Goal: Information Seeking & Learning: Learn about a topic

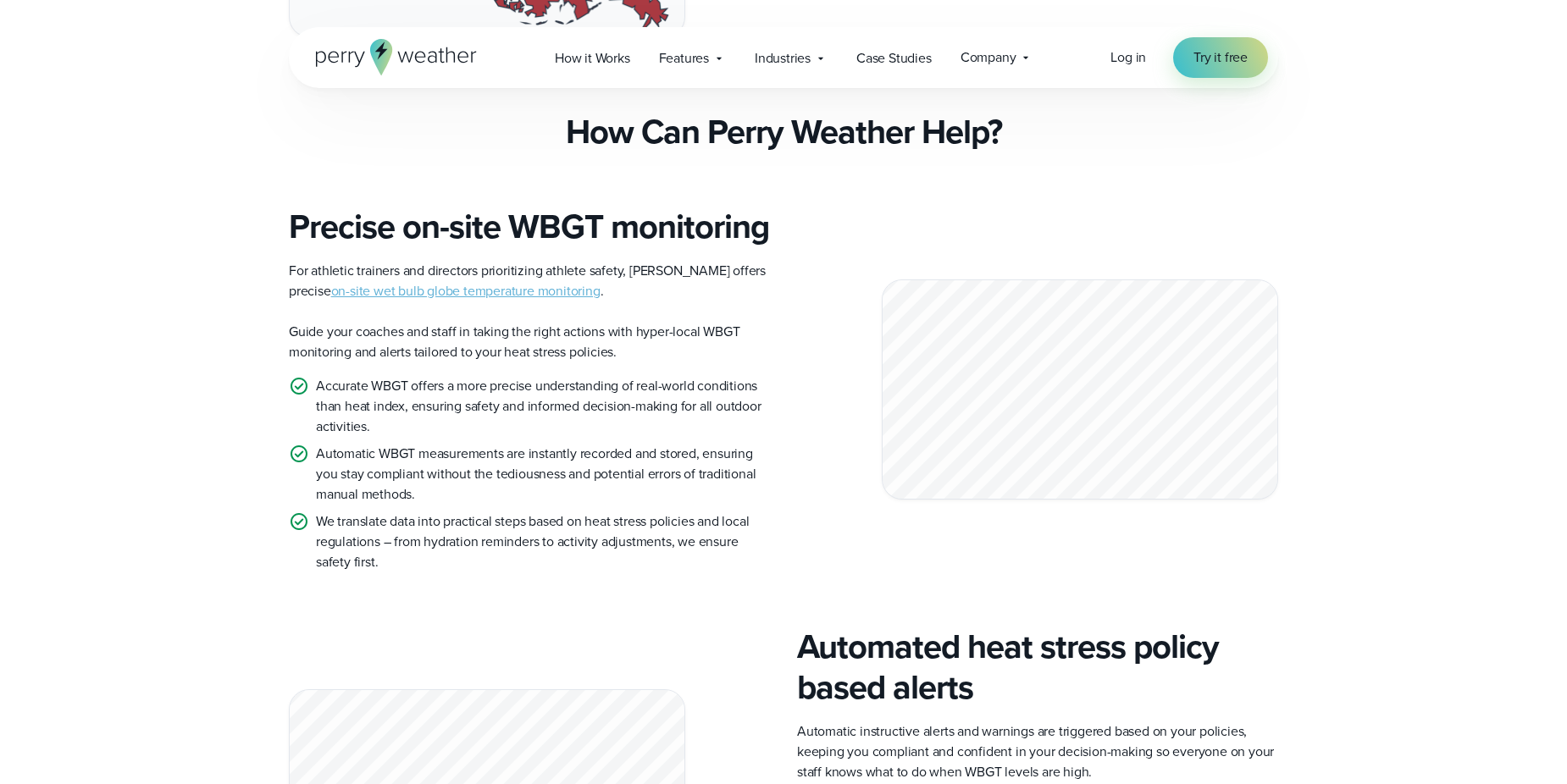
scroll to position [1355, 0]
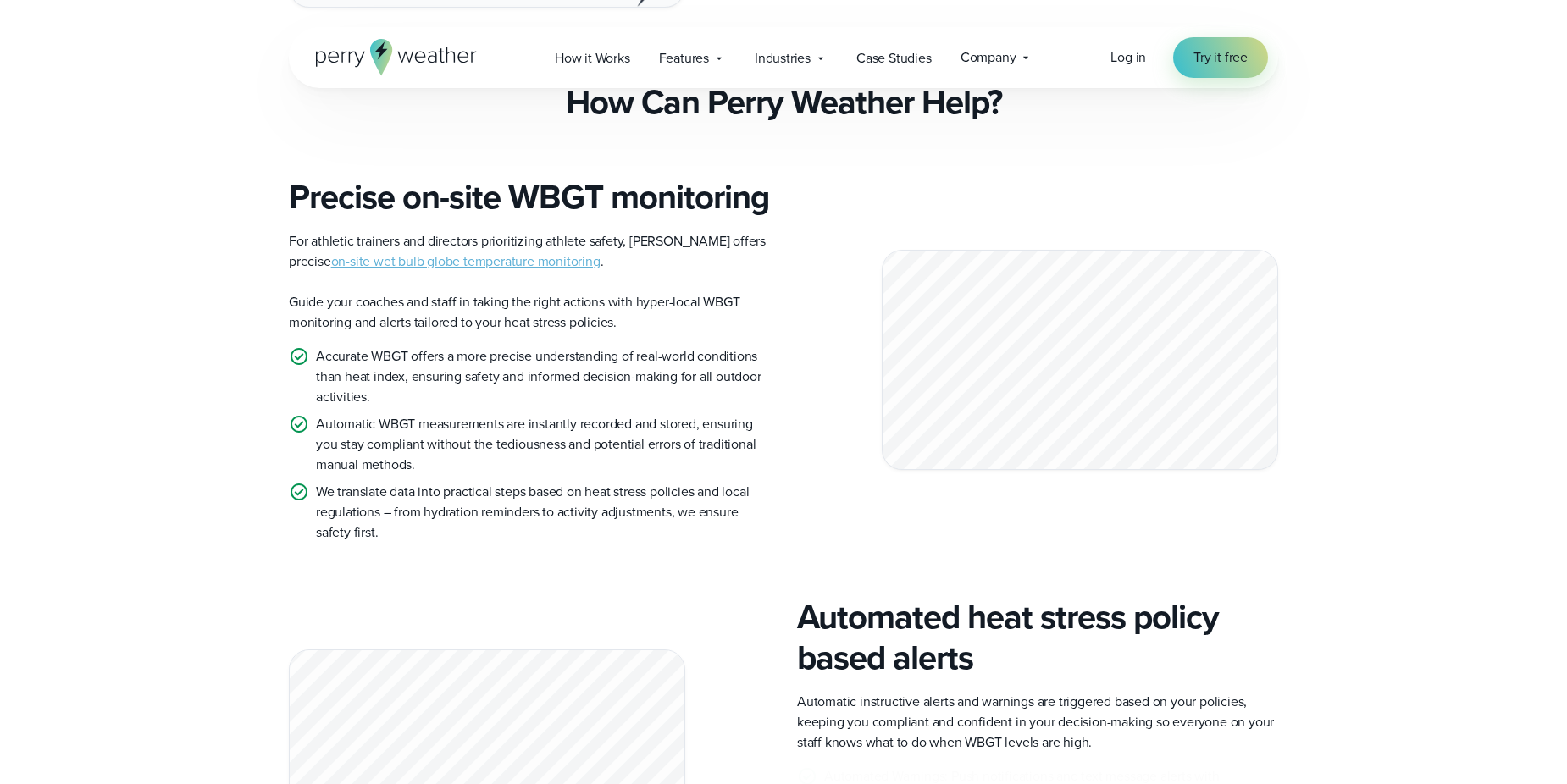
click at [429, 271] on link "on-site wet bulb globe temperature monitoring" at bounding box center [466, 261] width 270 height 19
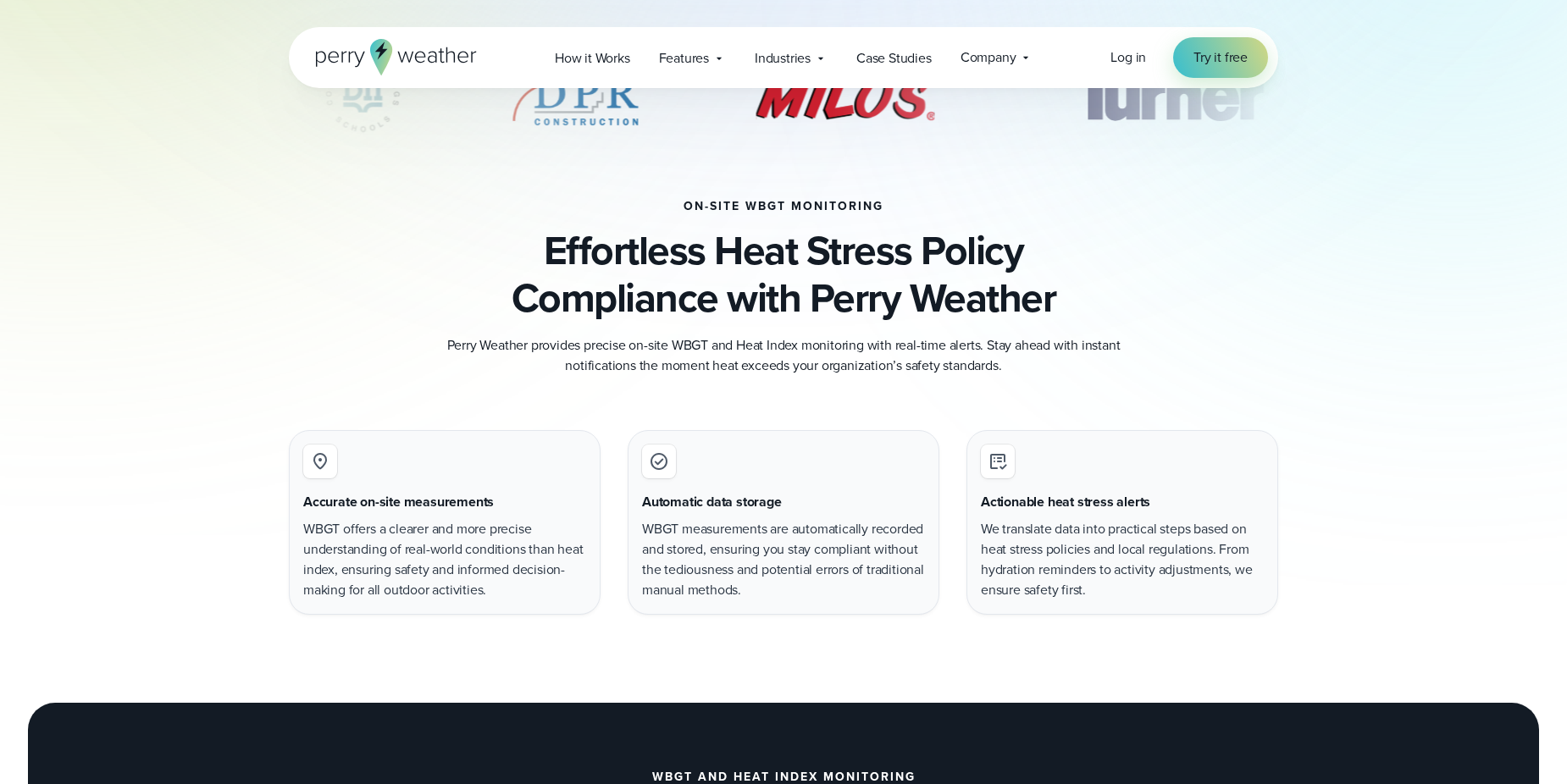
scroll to position [847, 0]
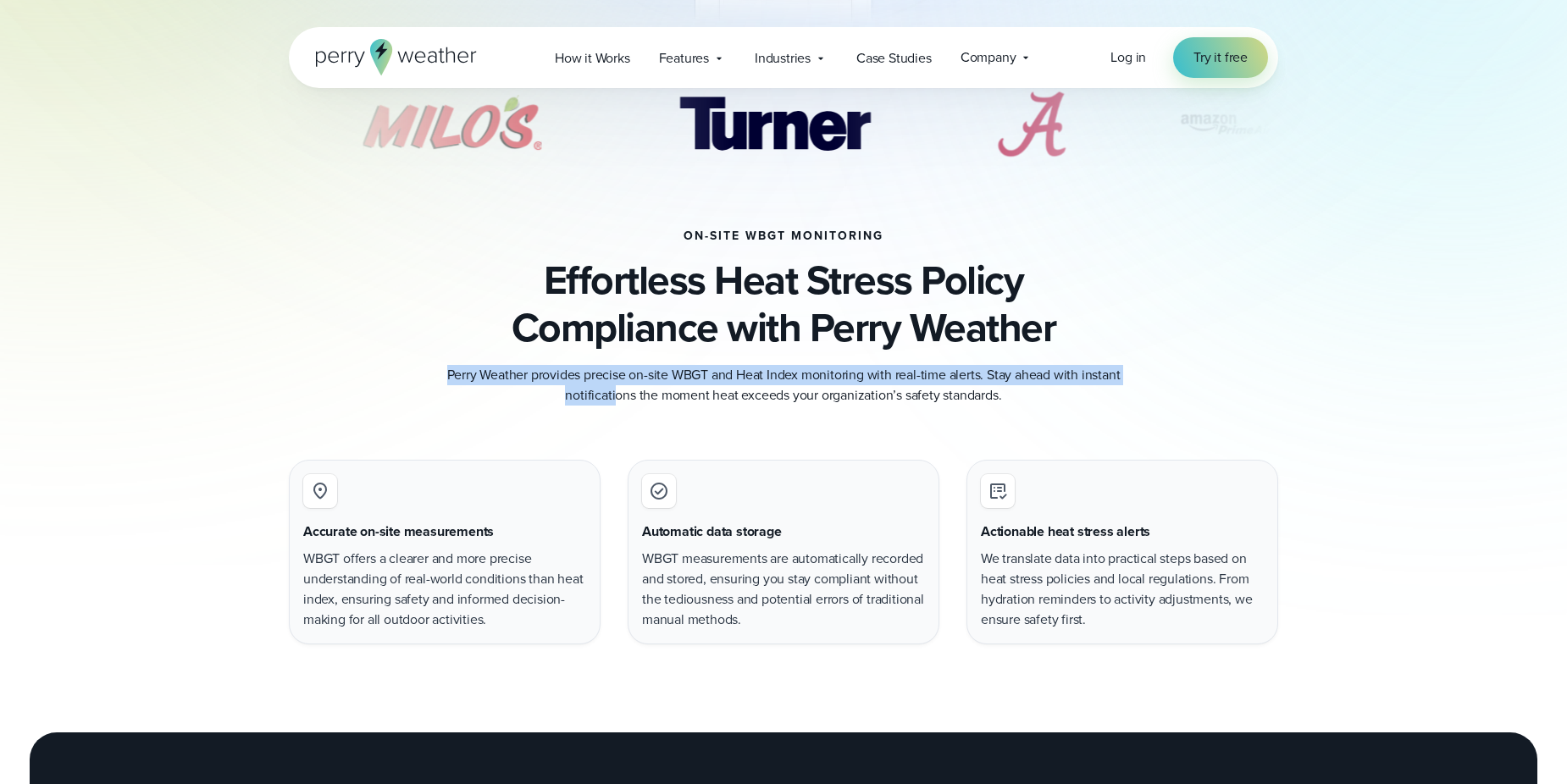
drag, startPoint x: 450, startPoint y: 376, endPoint x: 620, endPoint y: 389, distance: 170.5
click at [617, 389] on p "Perry Weather provides precise on-site WBGT and Heat Index monitoring with real…" at bounding box center [783, 385] width 677 height 41
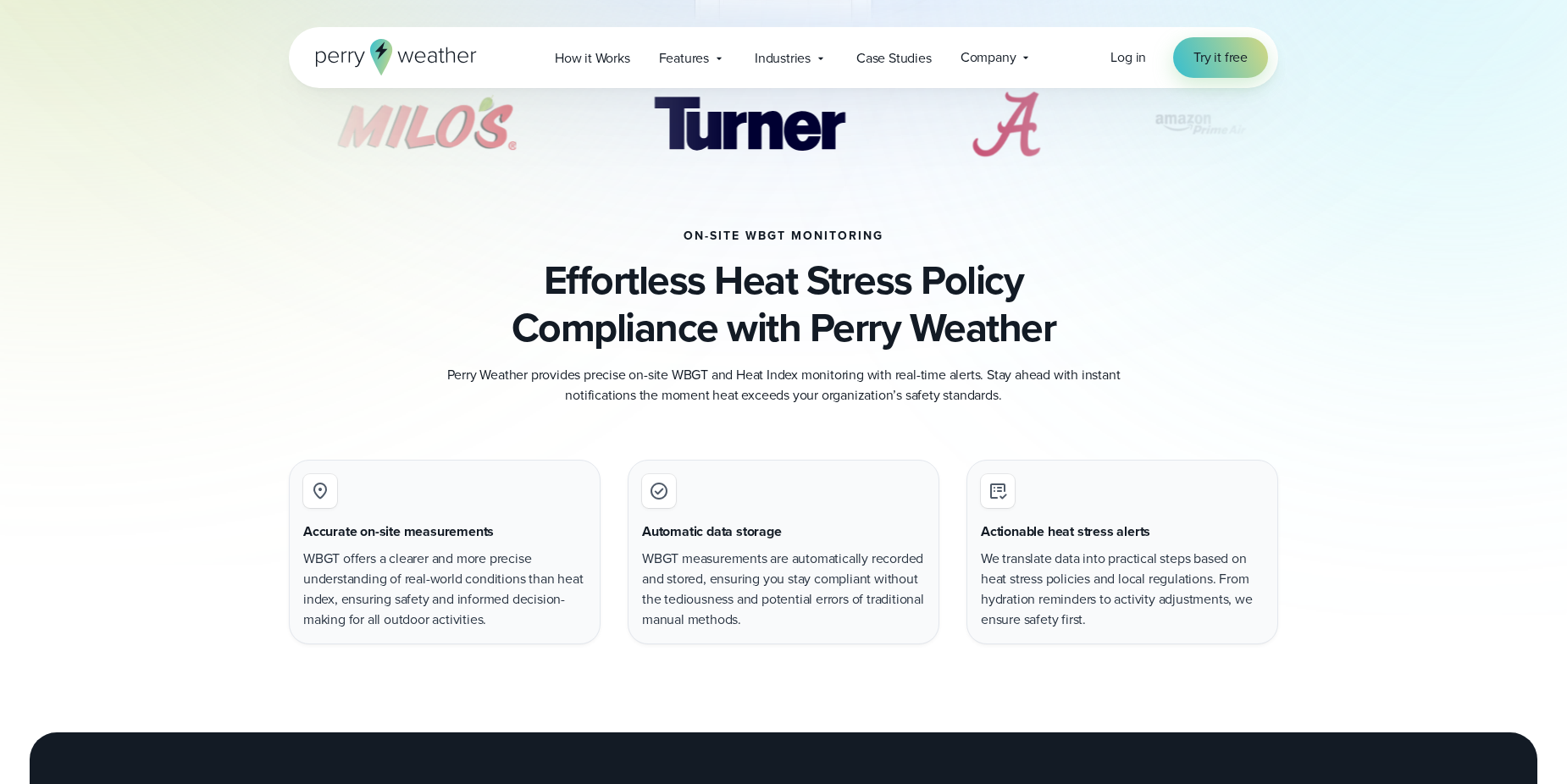
drag, startPoint x: 620, startPoint y: 389, endPoint x: 677, endPoint y: 389, distance: 57.0
click at [656, 389] on p "Perry Weather provides precise on-site WBGT and Heat Index monitoring with real…" at bounding box center [783, 385] width 677 height 41
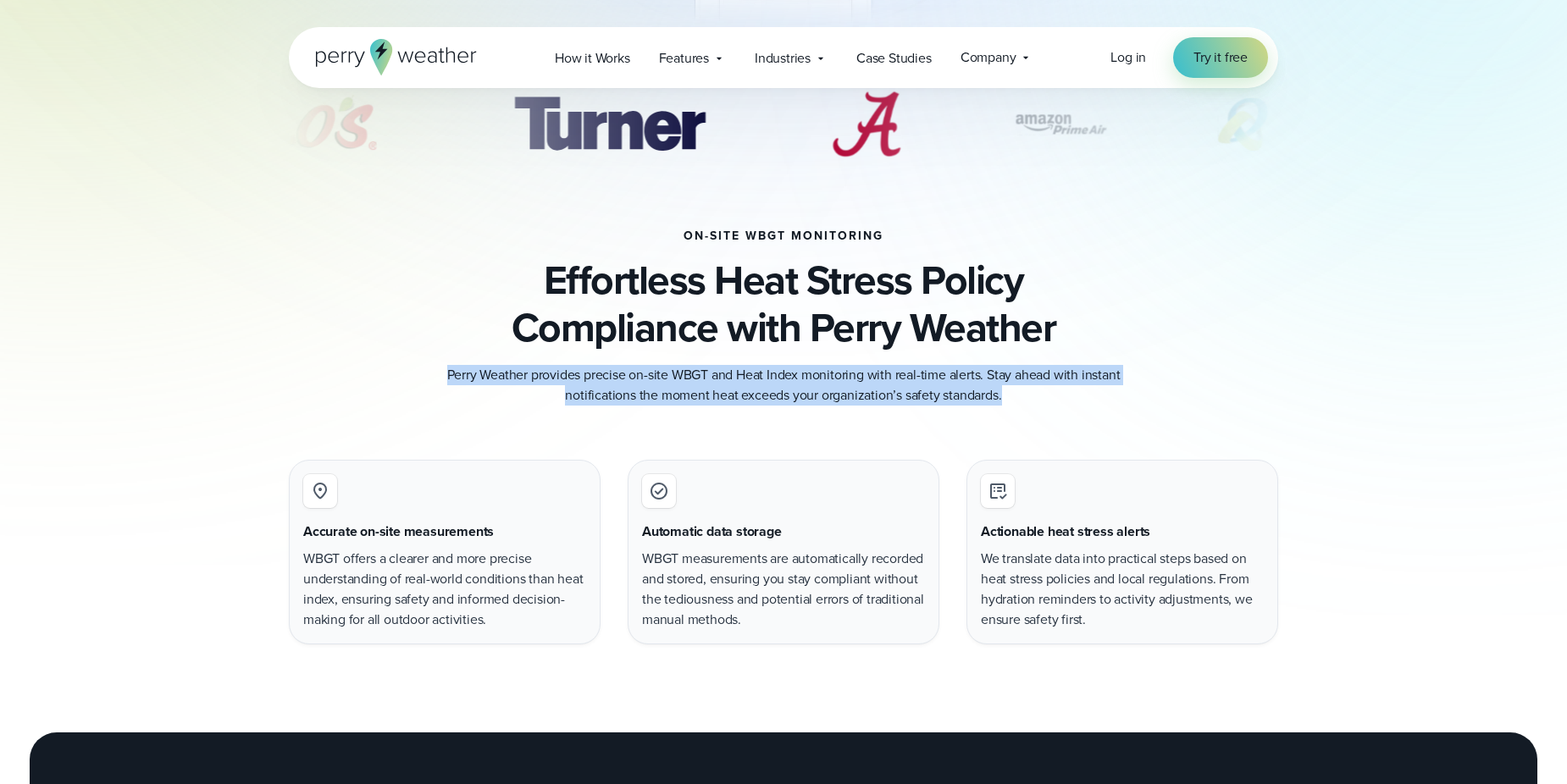
drag, startPoint x: 1026, startPoint y: 399, endPoint x: 426, endPoint y: 374, distance: 600.5
click at [426, 374] on div "on-site wbgt monitoring Effortless Heat Stress Policy Compliance with Perry Wea…" at bounding box center [784, 318] width 989 height 176
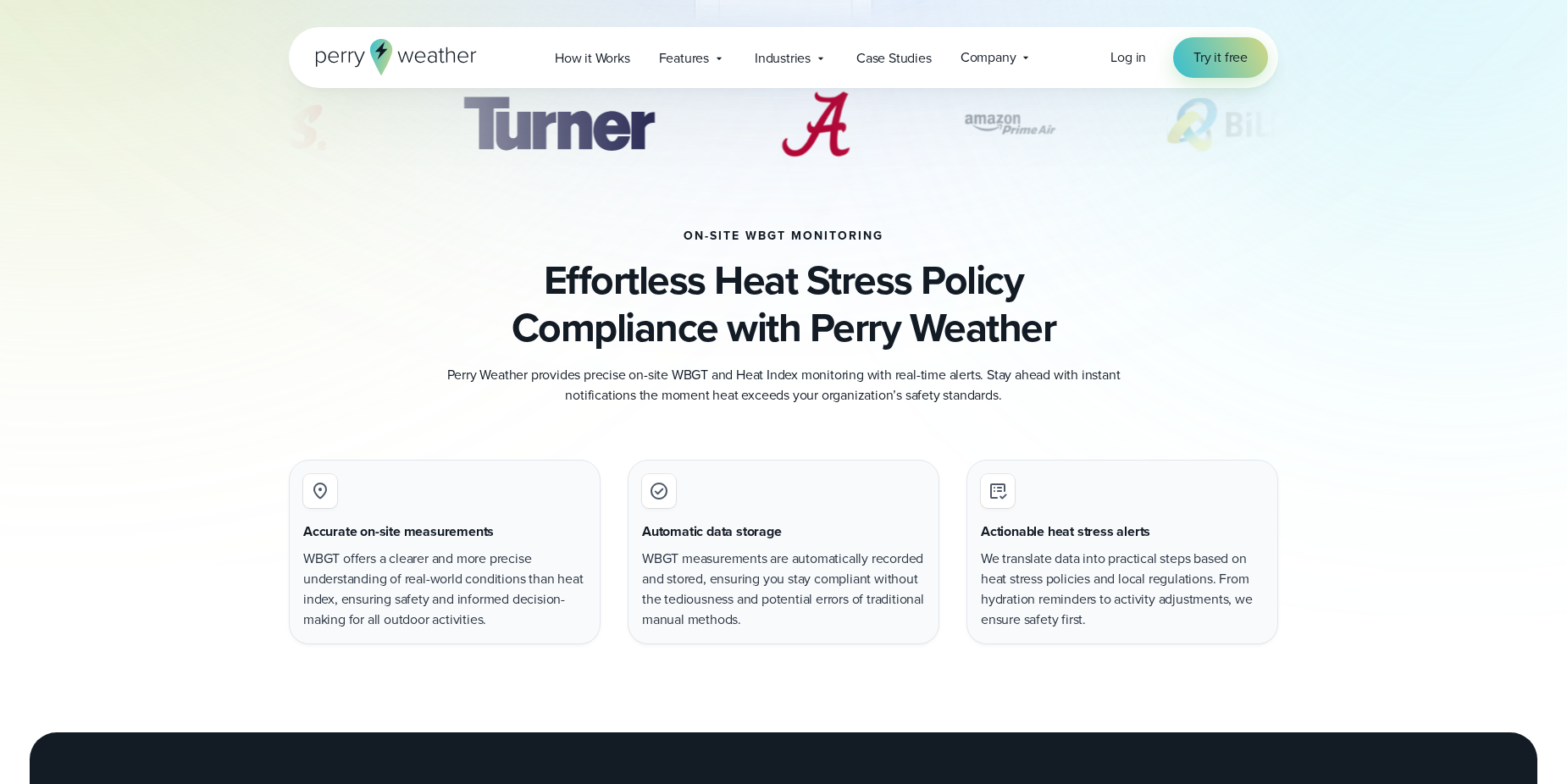
click at [1196, 359] on div "on-site wbgt monitoring Effortless Heat Stress Policy Compliance with Perry Wea…" at bounding box center [784, 318] width 989 height 176
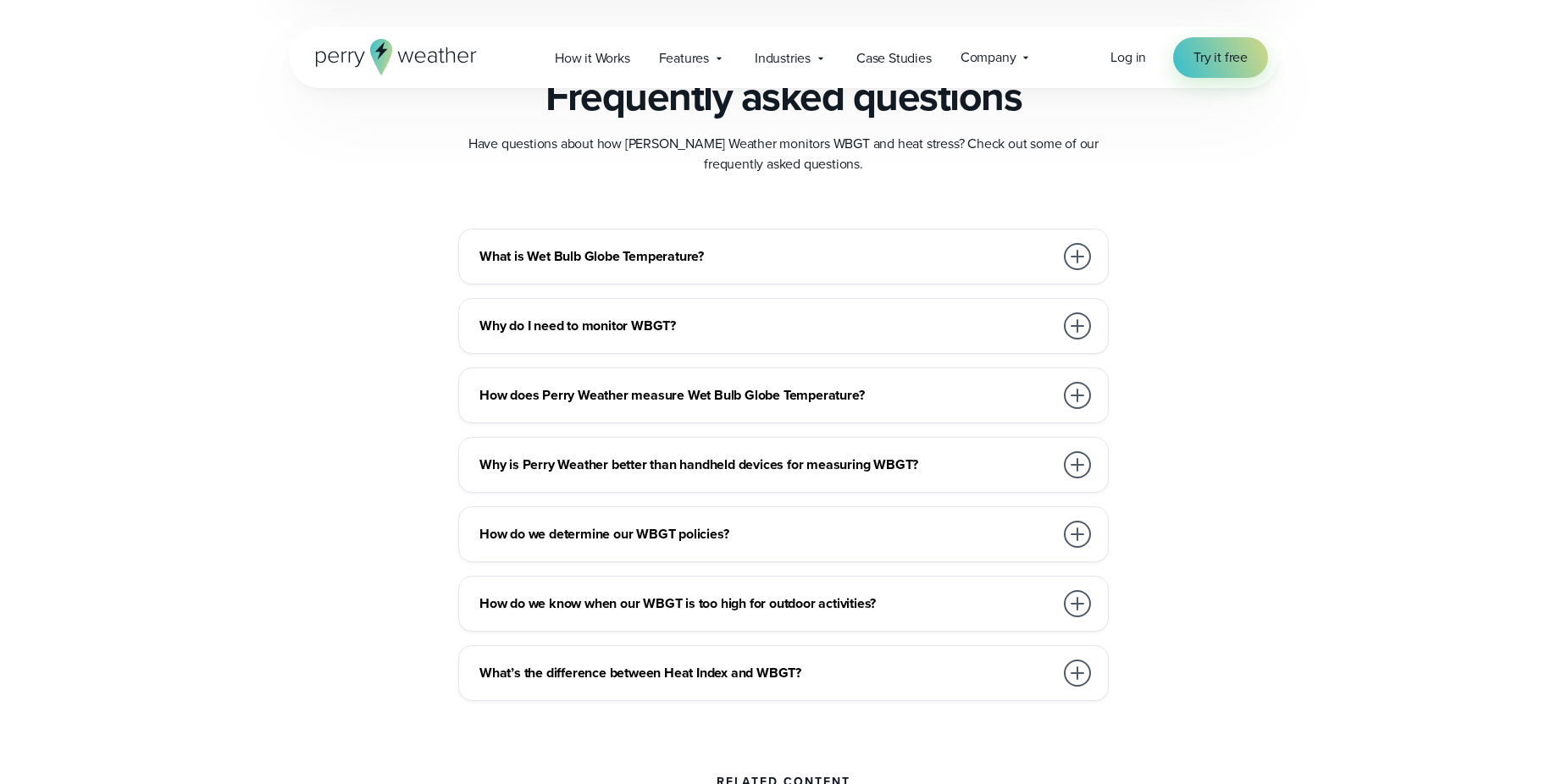
scroll to position [4741, 0]
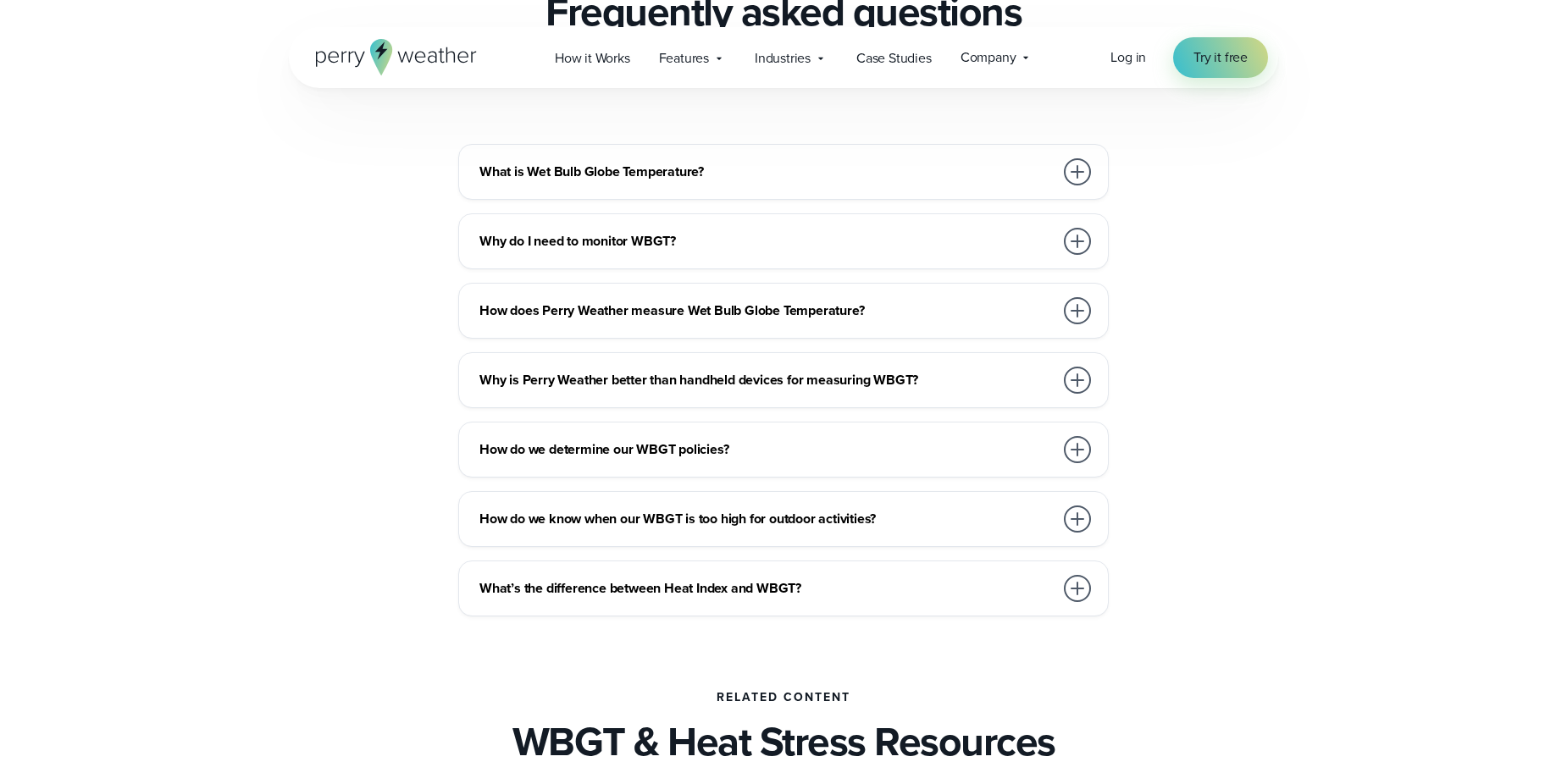
click at [736, 174] on h3 "What is Wet Bulb Globe Temperature?" at bounding box center [766, 171] width 574 height 20
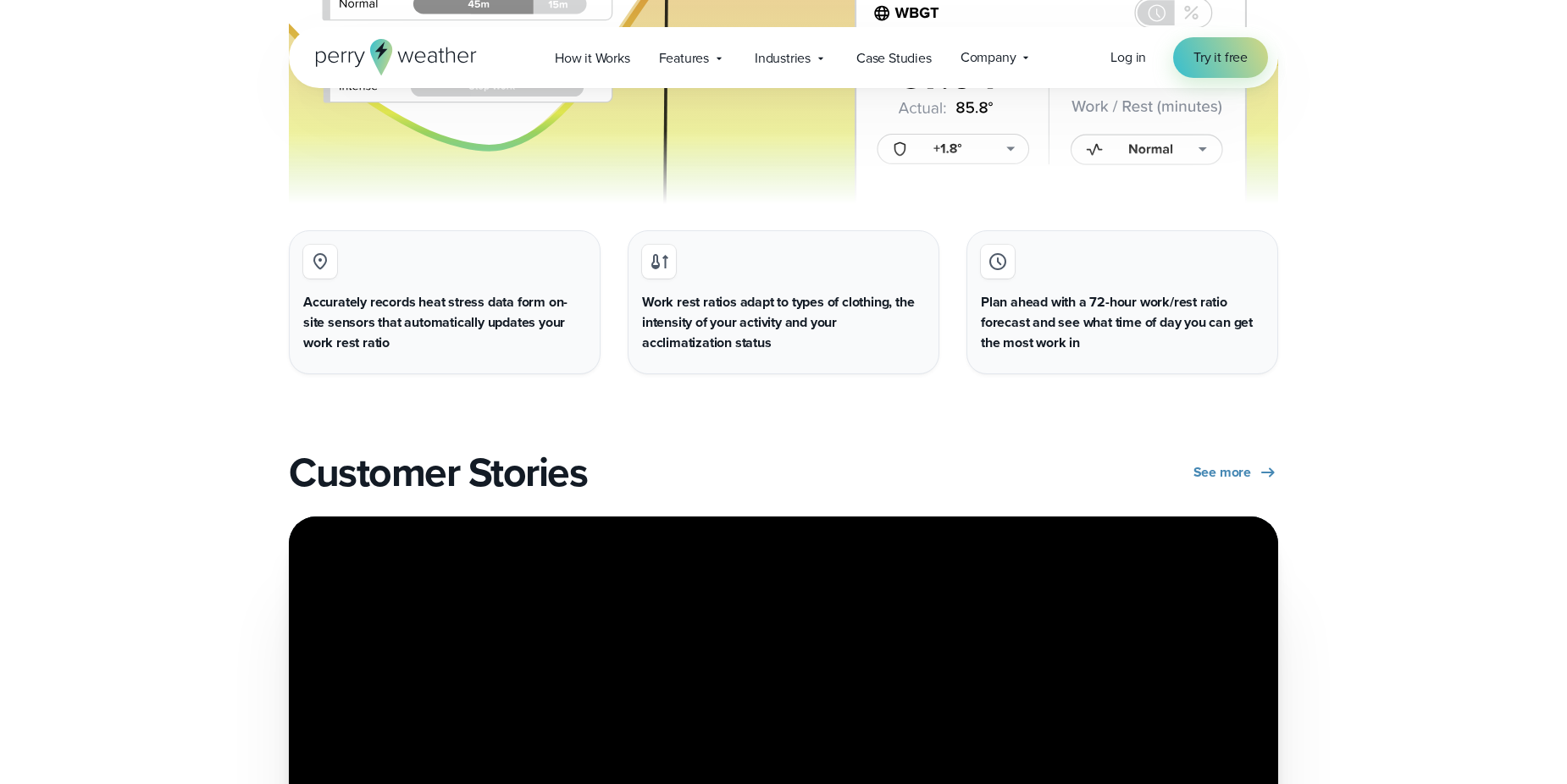
scroll to position [3471, 0]
